Goal: Task Accomplishment & Management: Use online tool/utility

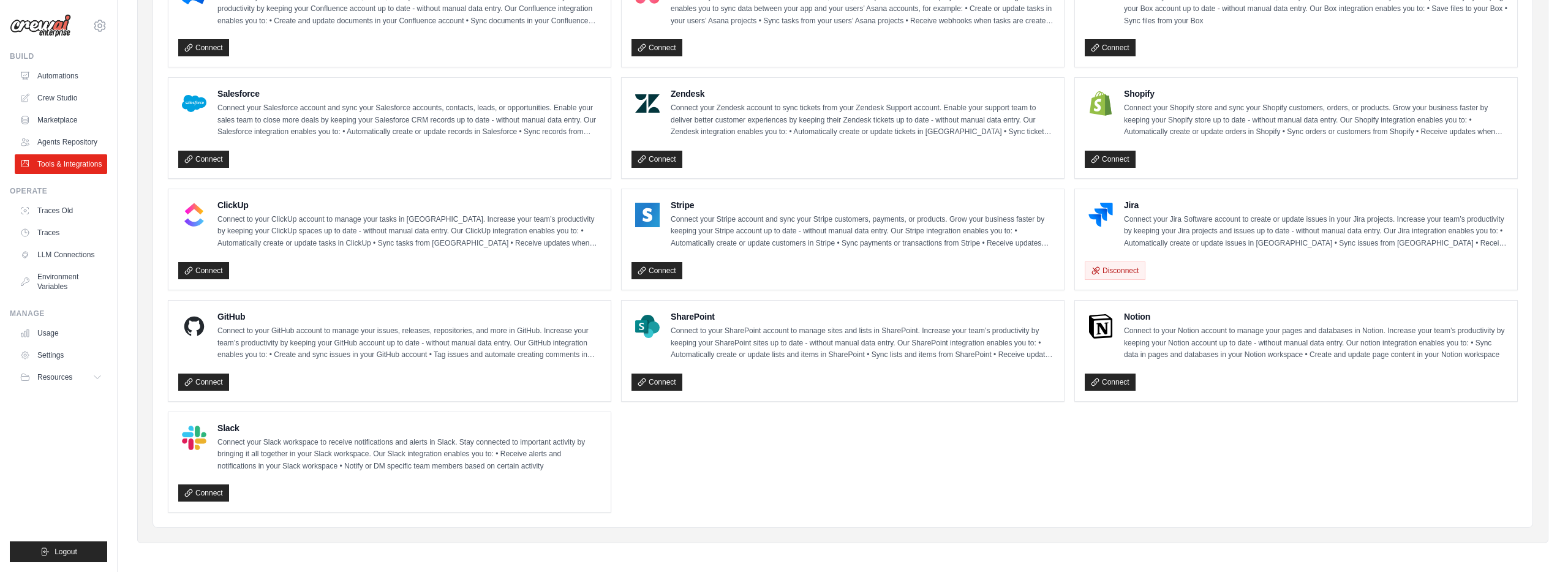
scroll to position [530, 0]
click at [190, 379] on icon at bounding box center [189, 381] width 9 height 9
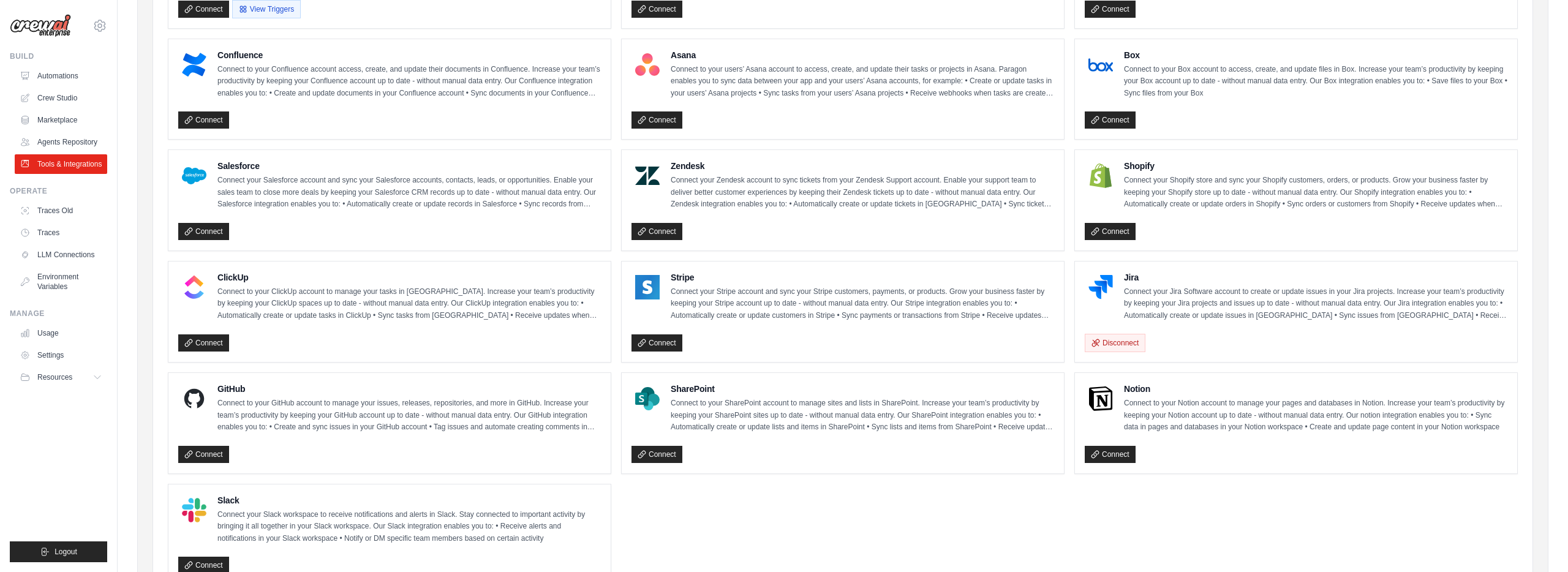
scroll to position [530, 0]
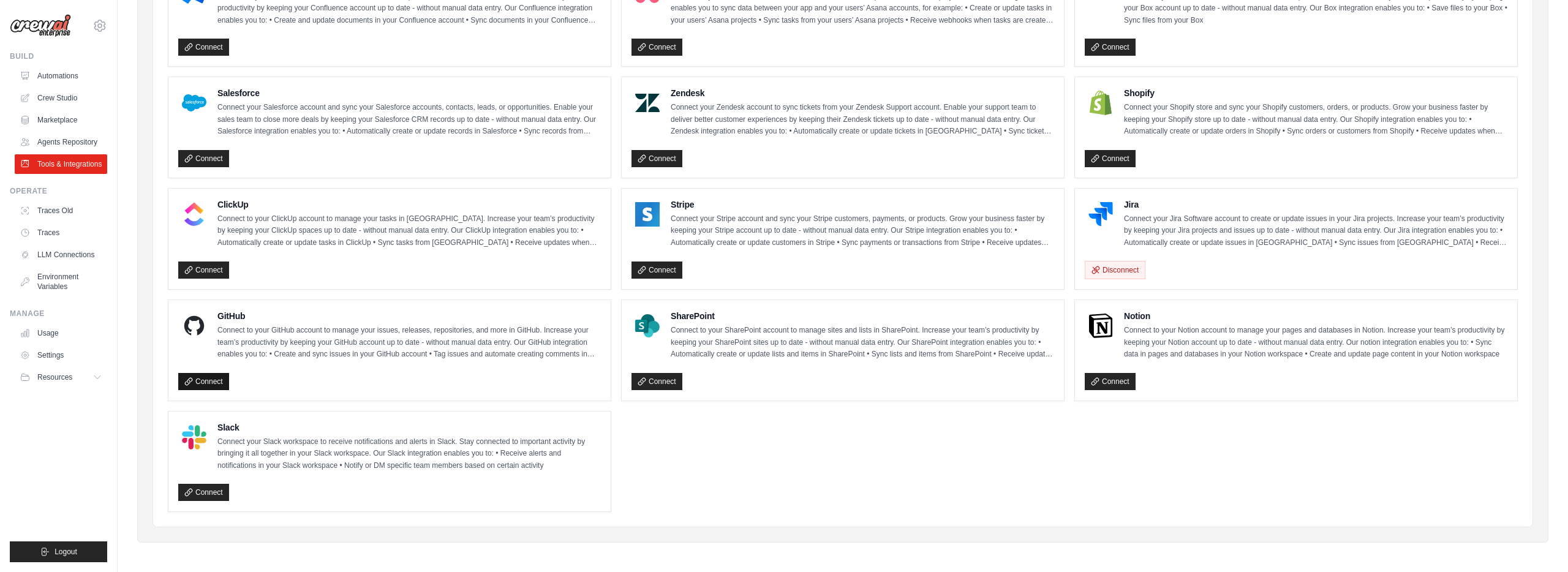
click at [209, 375] on link "Connect" at bounding box center [204, 382] width 51 height 17
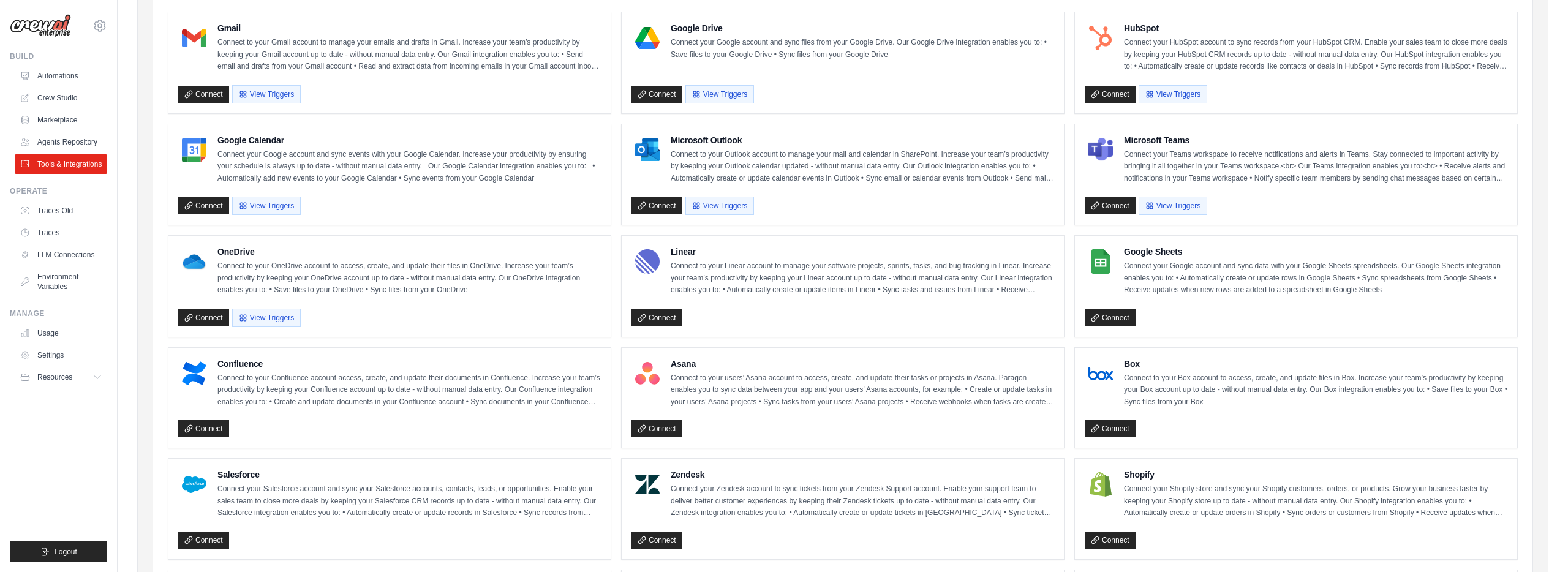
scroll to position [0, 0]
